Goal: Information Seeking & Learning: Learn about a topic

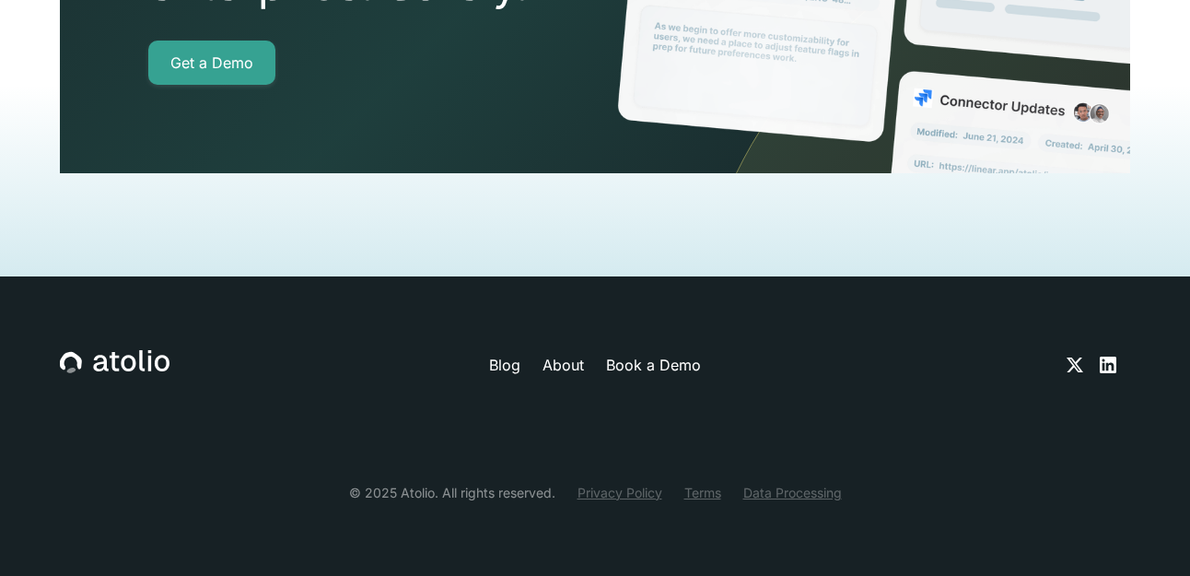
scroll to position [5650, 0]
